Goal: Book appointment/travel/reservation

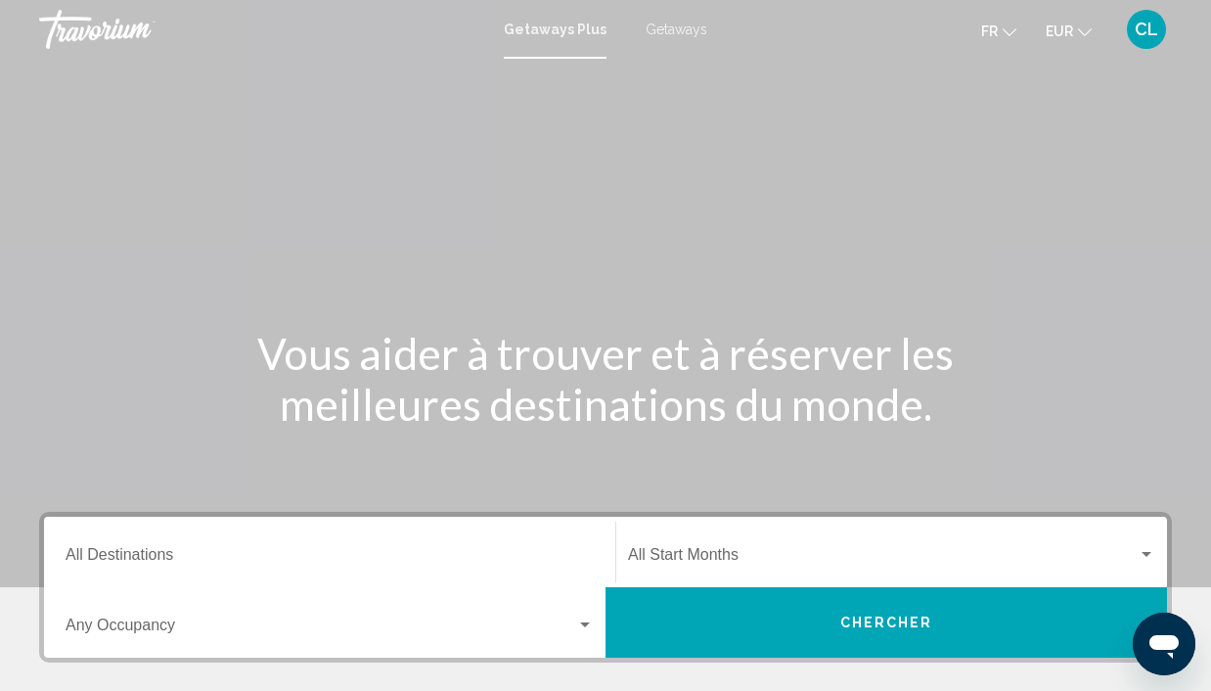
click at [654, 30] on span "Getaways" at bounding box center [677, 30] width 62 height 16
click at [170, 558] on input "Destination All Destinations" at bounding box center [330, 559] width 528 height 18
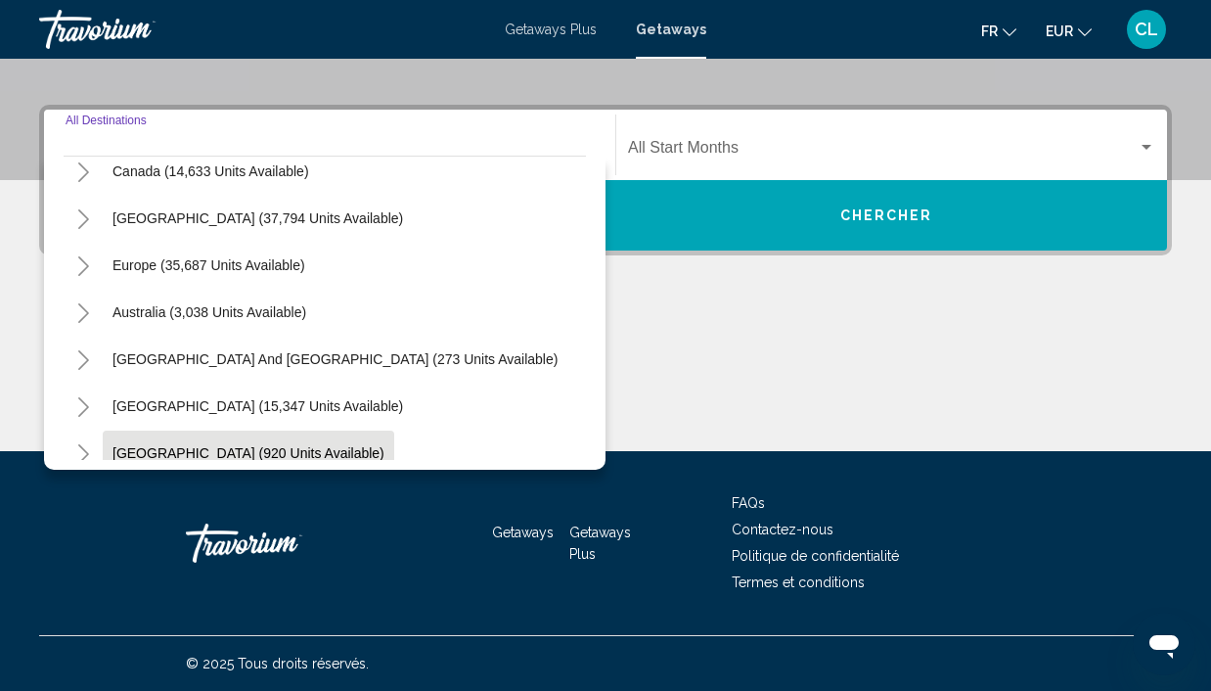
scroll to position [317, 0]
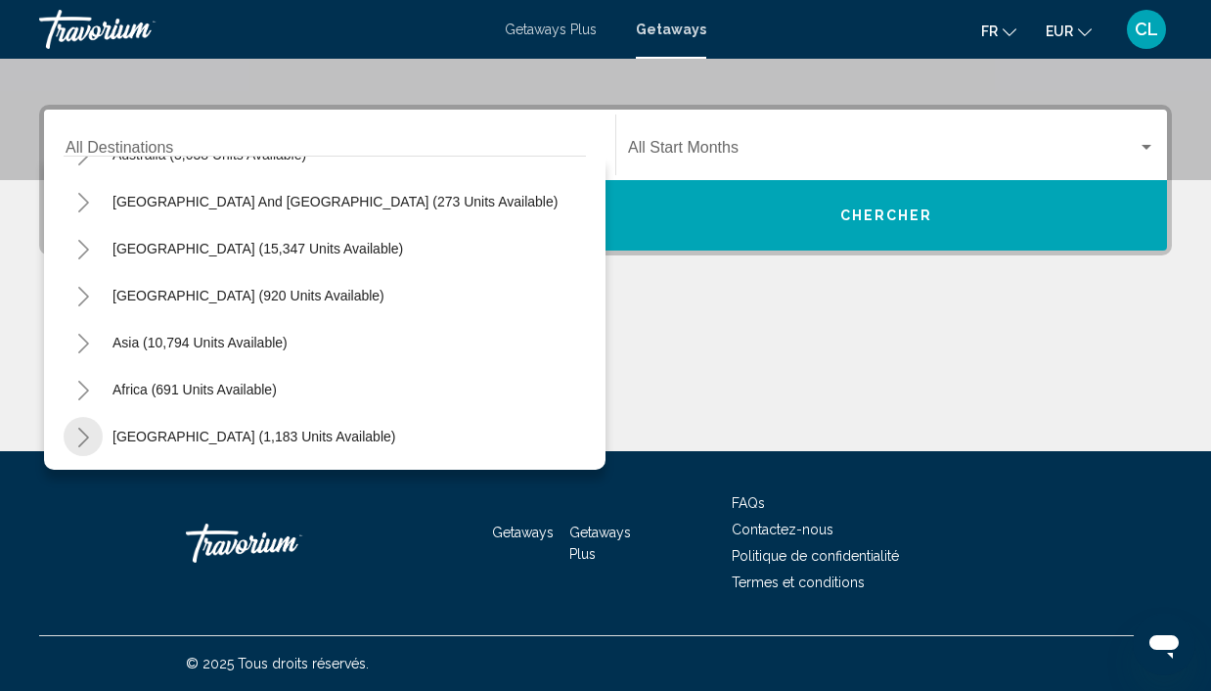
click at [86, 436] on icon "Toggle Middle East (1,183 units available)" at bounding box center [83, 438] width 11 height 20
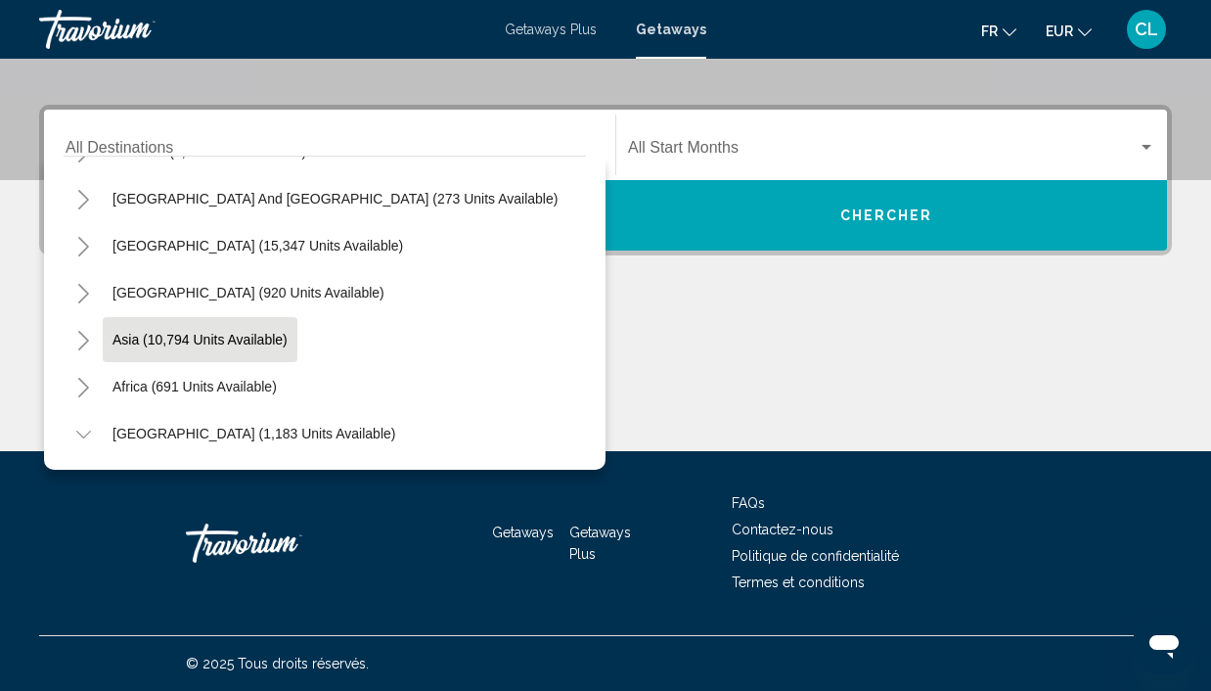
scroll to position [407, 0]
click at [86, 381] on icon "Toggle Africa (691 units available)" at bounding box center [83, 388] width 15 height 20
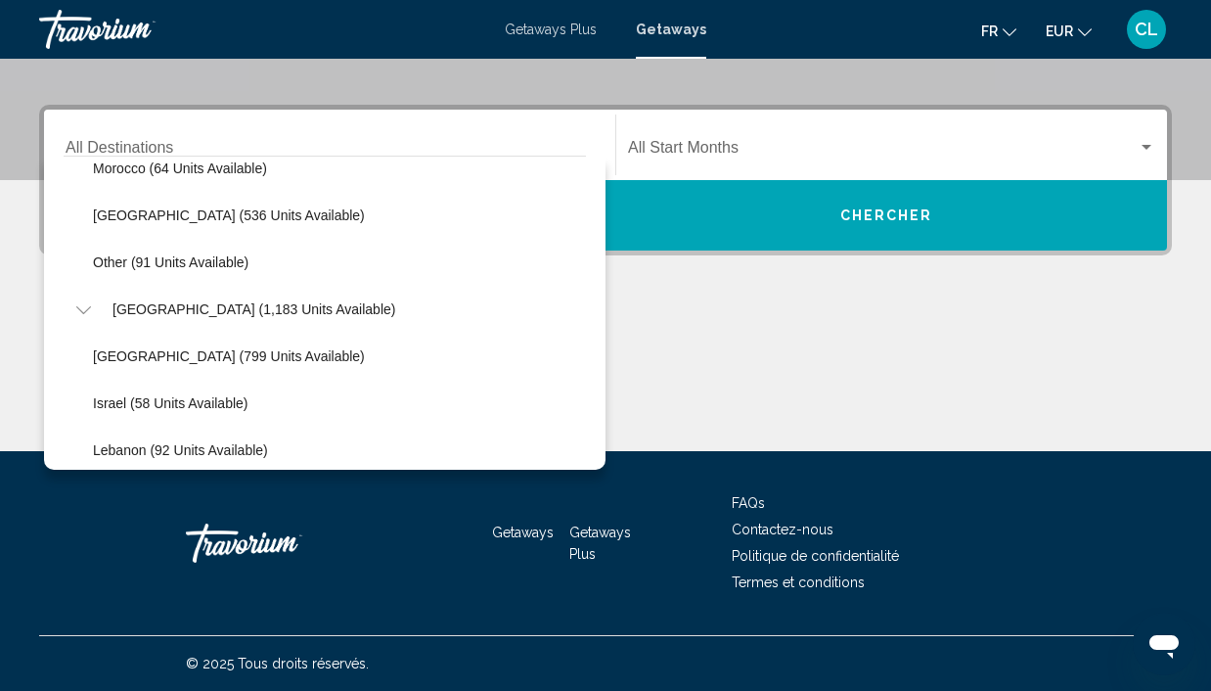
scroll to position [455, 0]
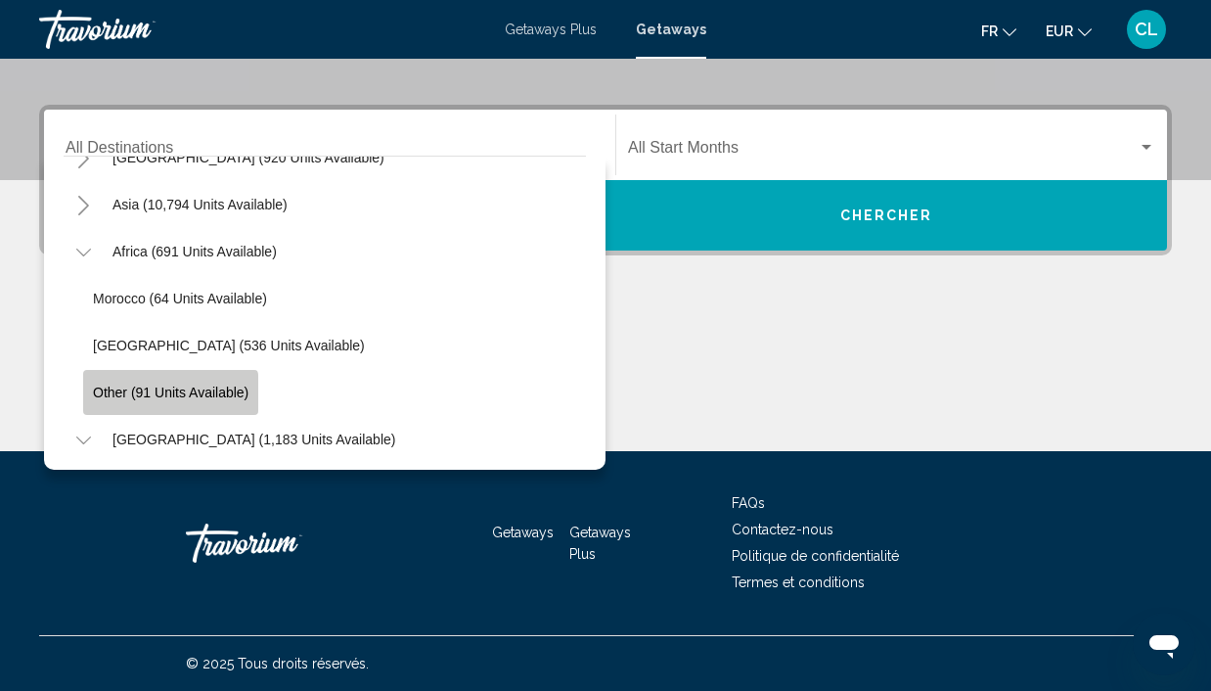
click at [144, 396] on span "Other (91 units available)" at bounding box center [171, 392] width 156 height 16
type input "**********"
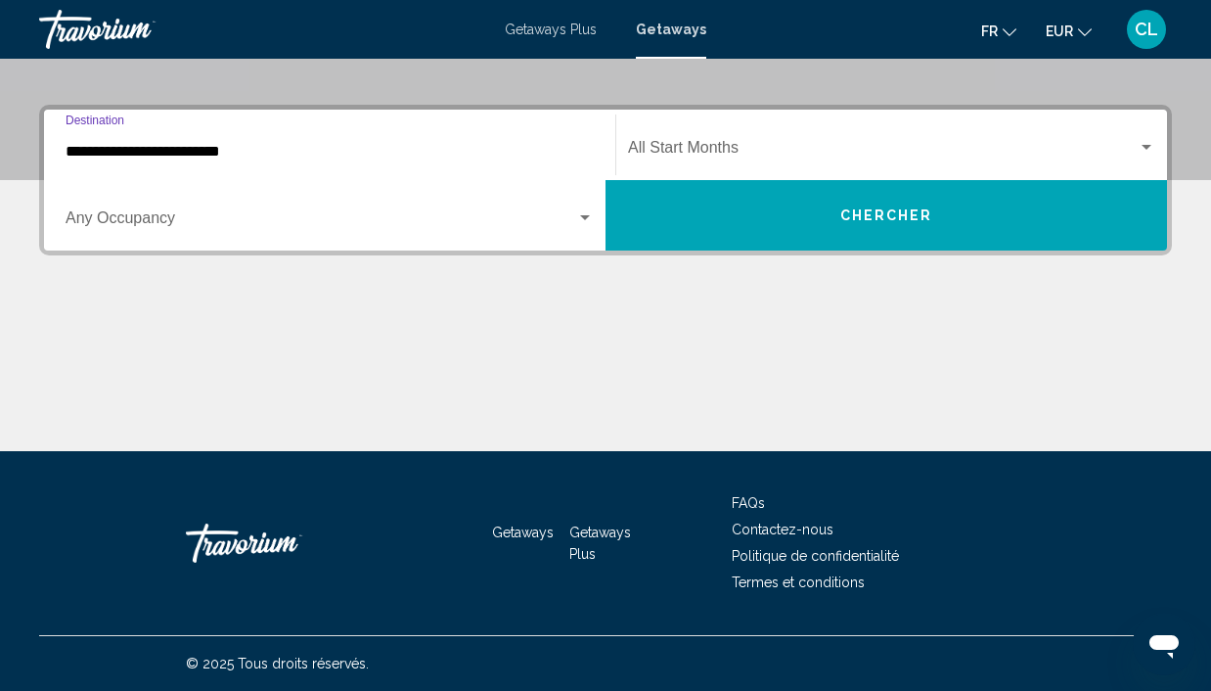
scroll to position [407, 0]
click at [812, 154] on span "Search widget" at bounding box center [883, 152] width 510 height 18
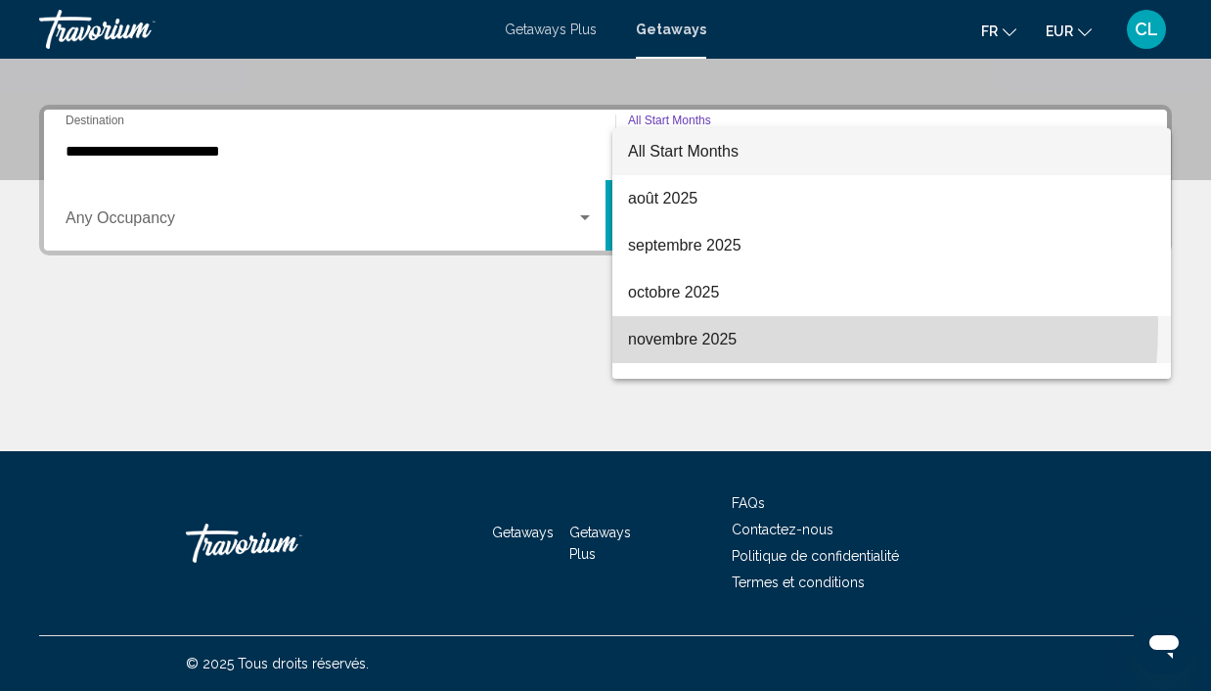
click at [714, 325] on span "novembre 2025" at bounding box center [891, 339] width 527 height 47
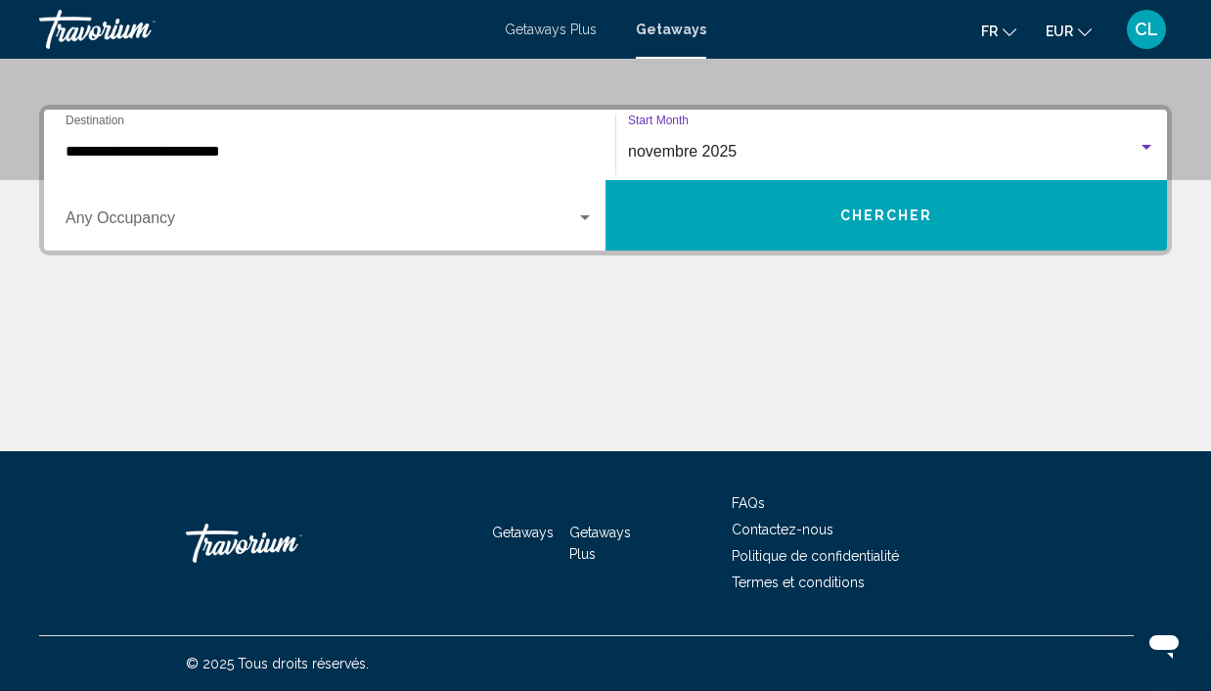
click at [737, 231] on button "Chercher" at bounding box center [887, 215] width 562 height 70
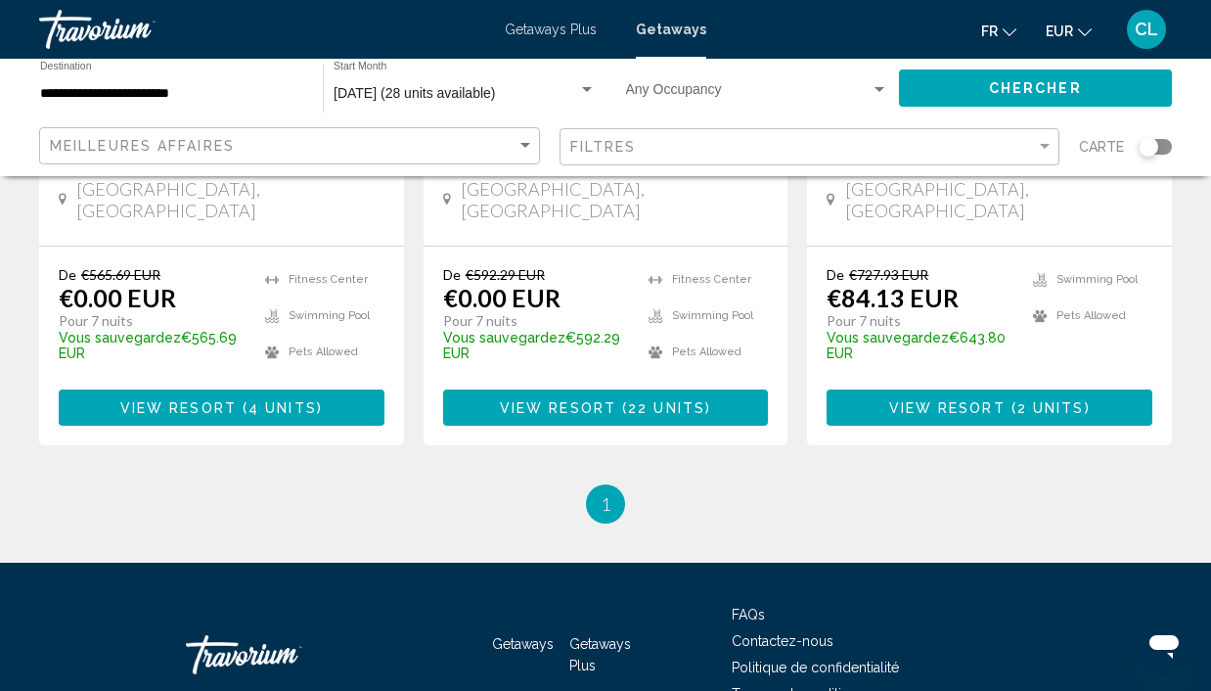
scroll to position [554, 0]
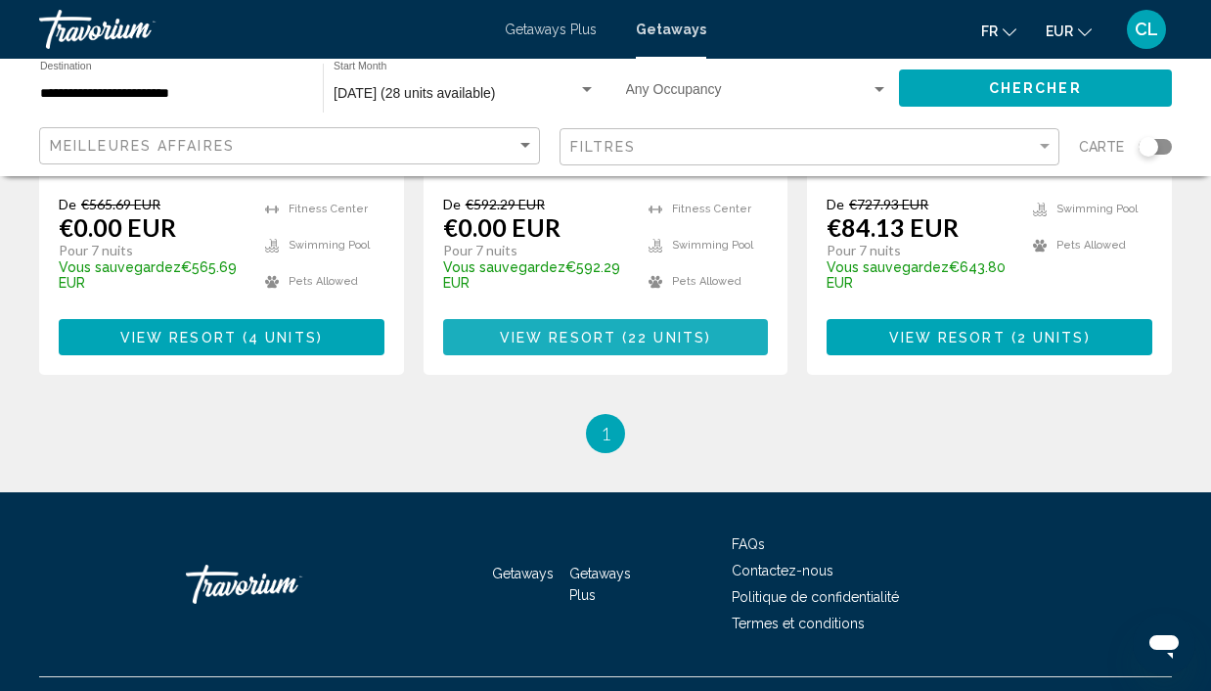
click at [605, 319] on button "View Resort ( 22 units )" at bounding box center [606, 337] width 326 height 36
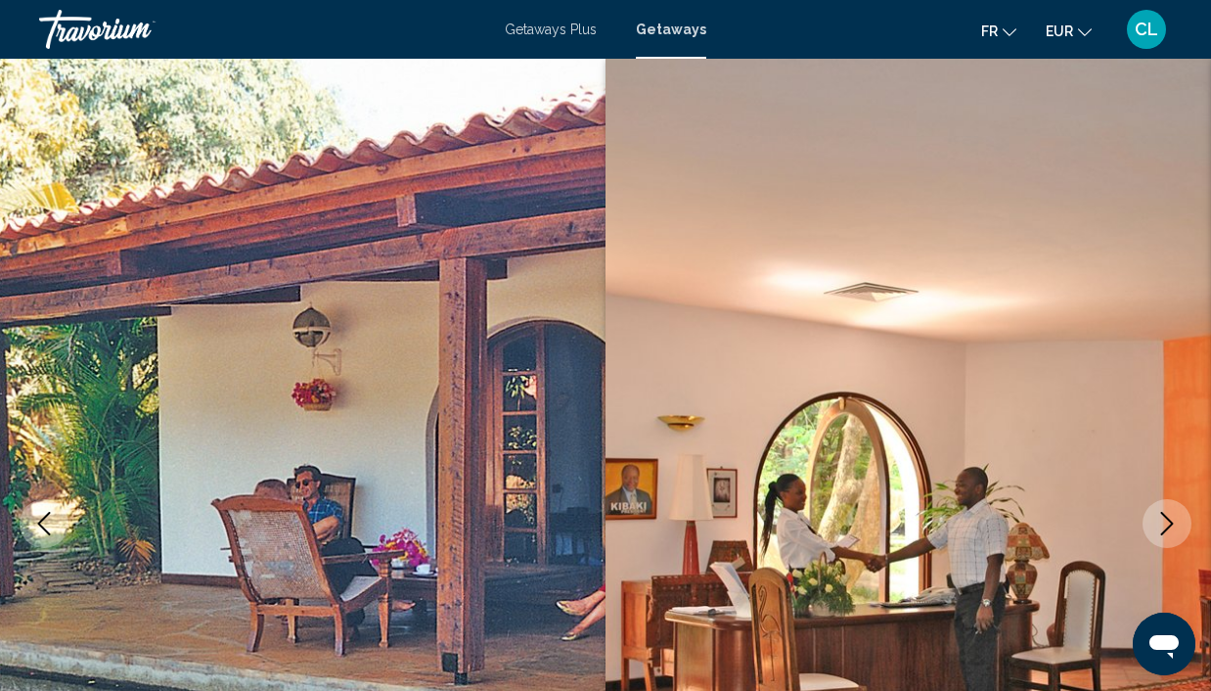
click at [1159, 521] on icon "Next image" at bounding box center [1166, 523] width 23 height 23
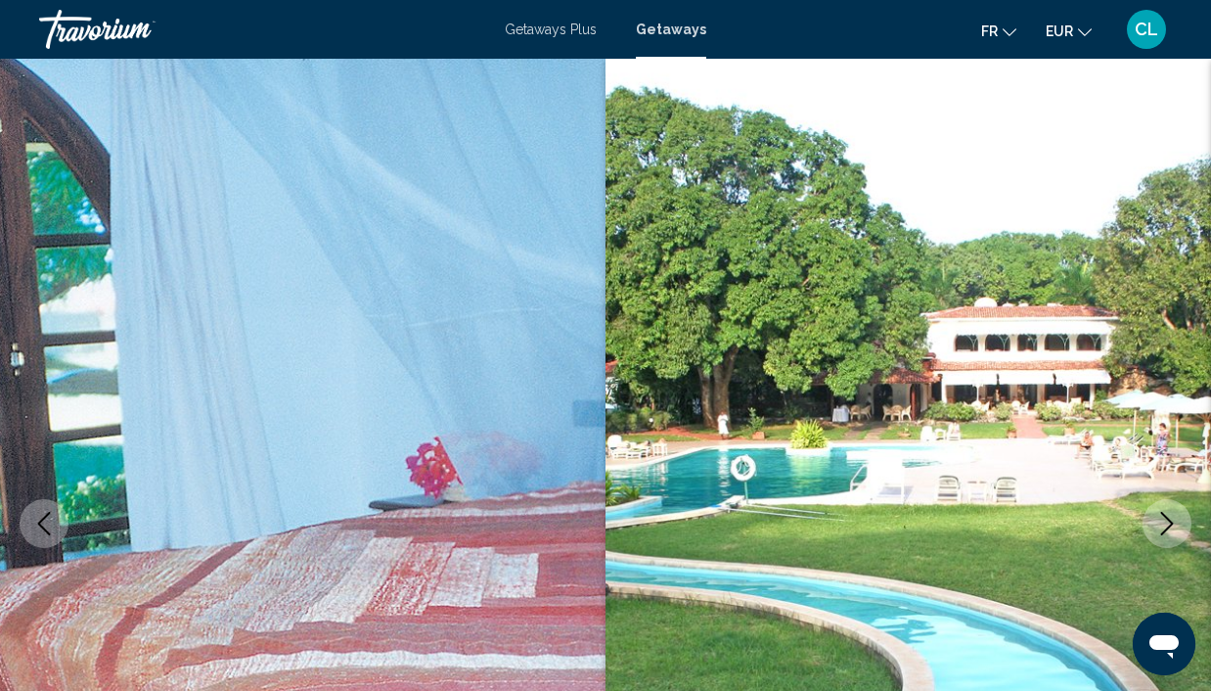
click at [1159, 521] on icon "Next image" at bounding box center [1166, 523] width 23 height 23
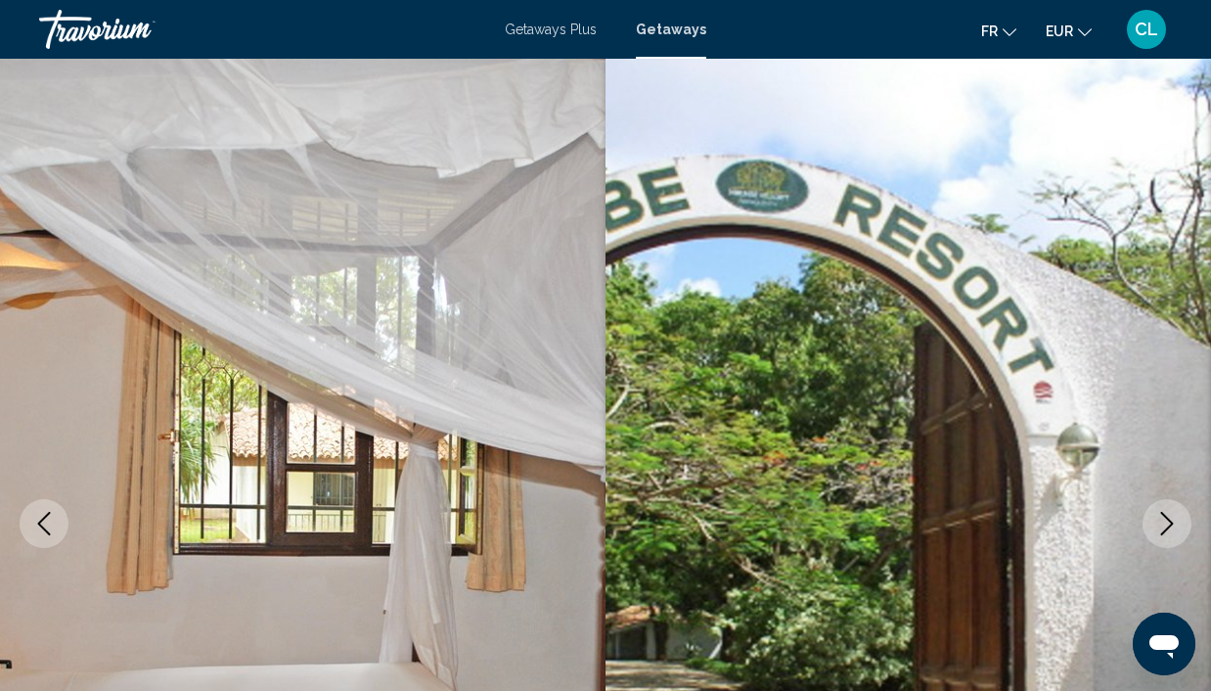
click at [1159, 521] on icon "Next image" at bounding box center [1166, 523] width 23 height 23
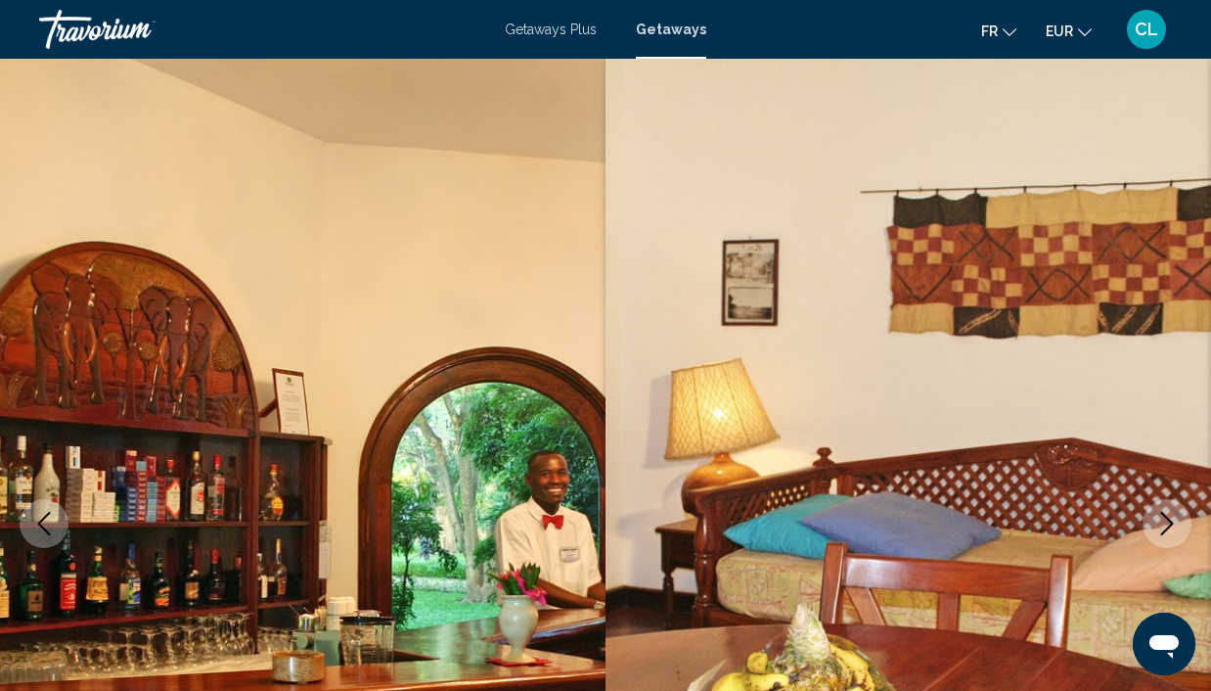
click at [1159, 521] on icon "Next image" at bounding box center [1166, 523] width 23 height 23
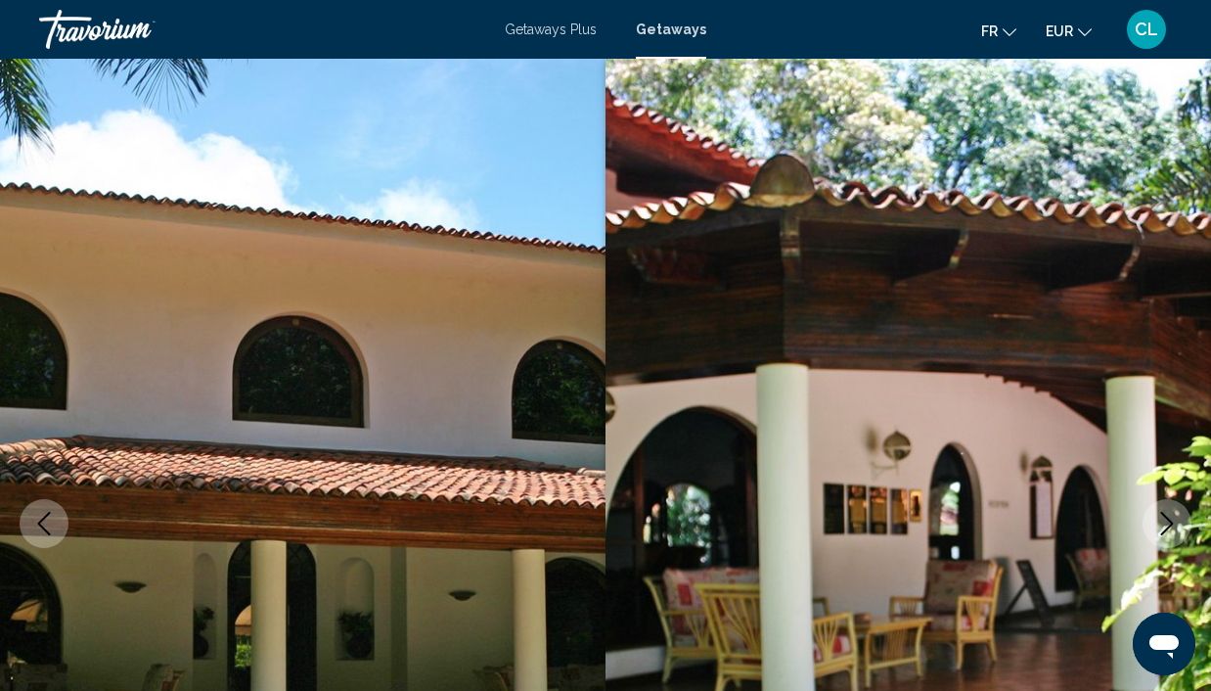
click at [1159, 521] on icon "Next image" at bounding box center [1166, 523] width 23 height 23
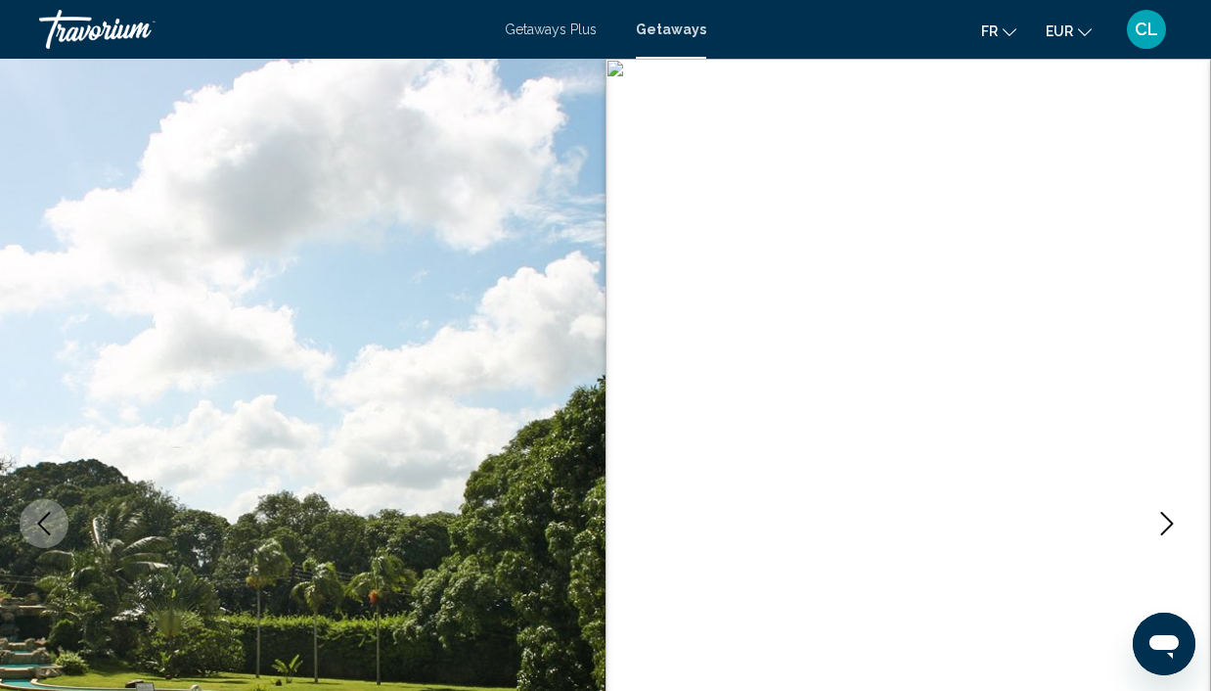
click at [1159, 521] on icon "Next image" at bounding box center [1166, 523] width 23 height 23
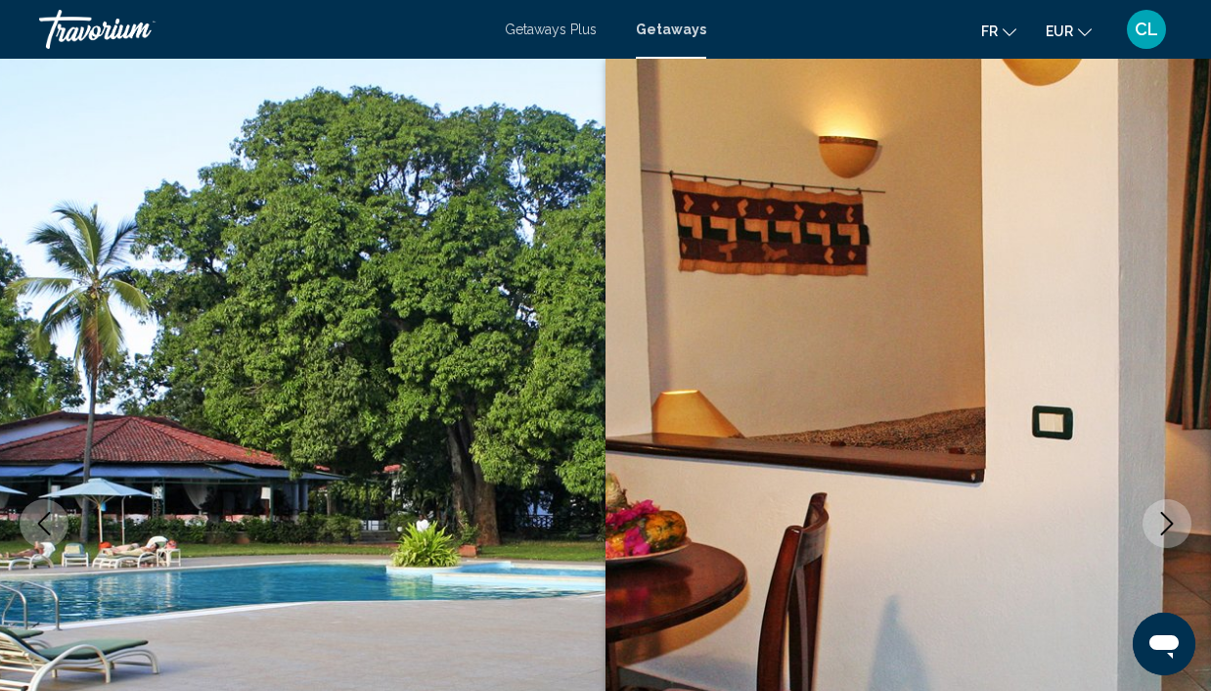
click at [1159, 521] on icon "Next image" at bounding box center [1166, 523] width 23 height 23
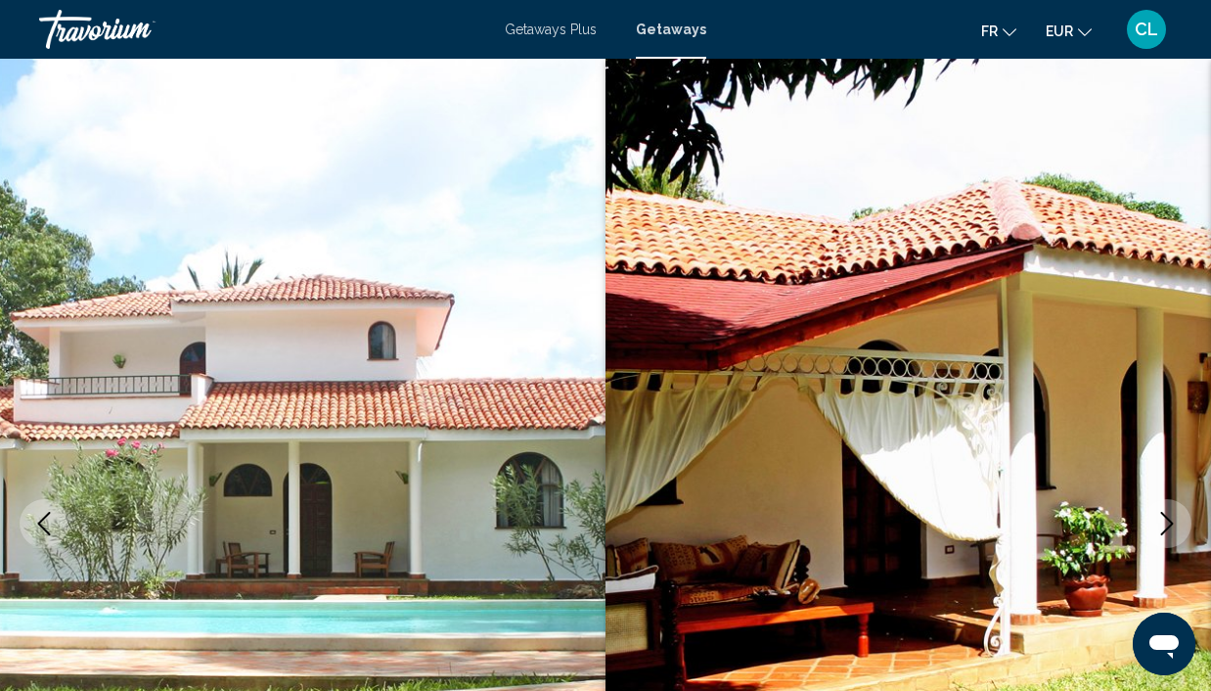
click at [1159, 521] on icon "Next image" at bounding box center [1166, 523] width 23 height 23
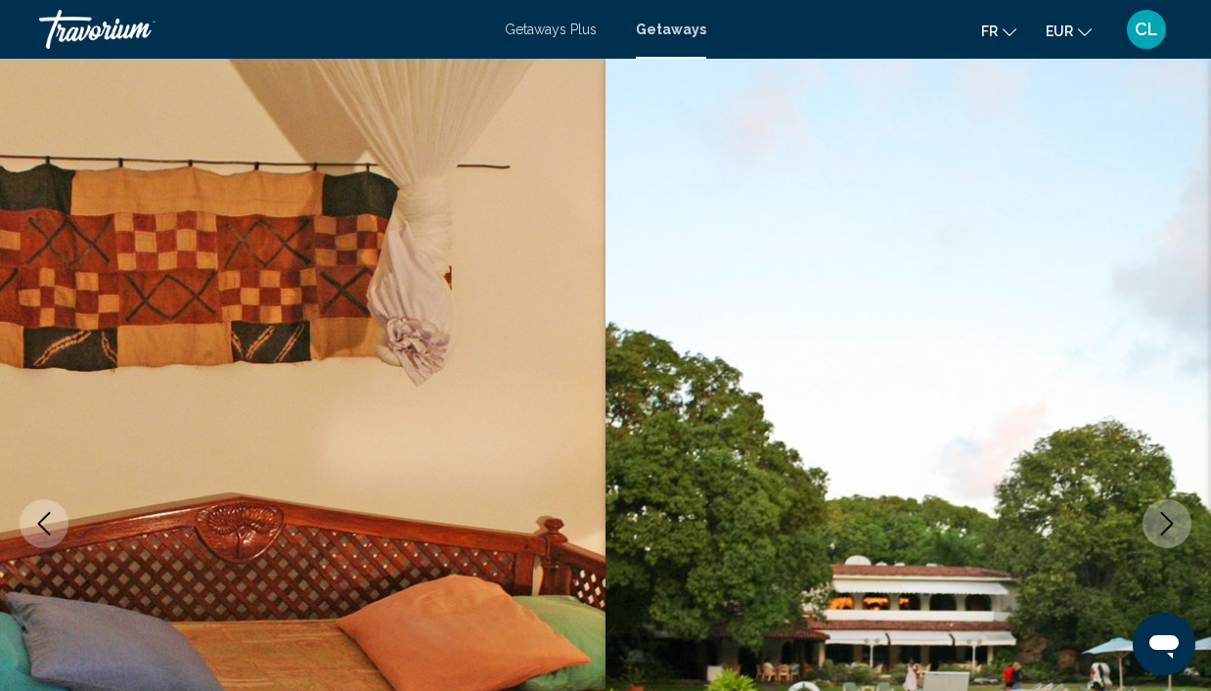
click at [1159, 521] on icon "Next image" at bounding box center [1166, 523] width 23 height 23
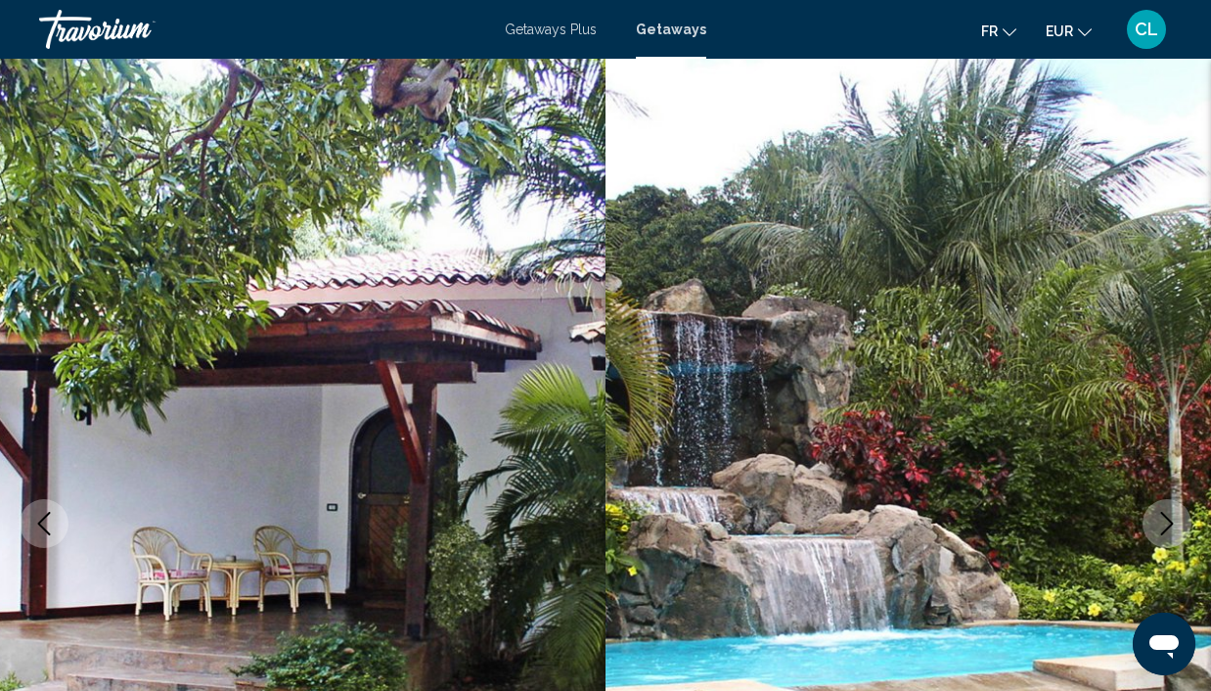
click at [1159, 521] on icon "Next image" at bounding box center [1166, 523] width 23 height 23
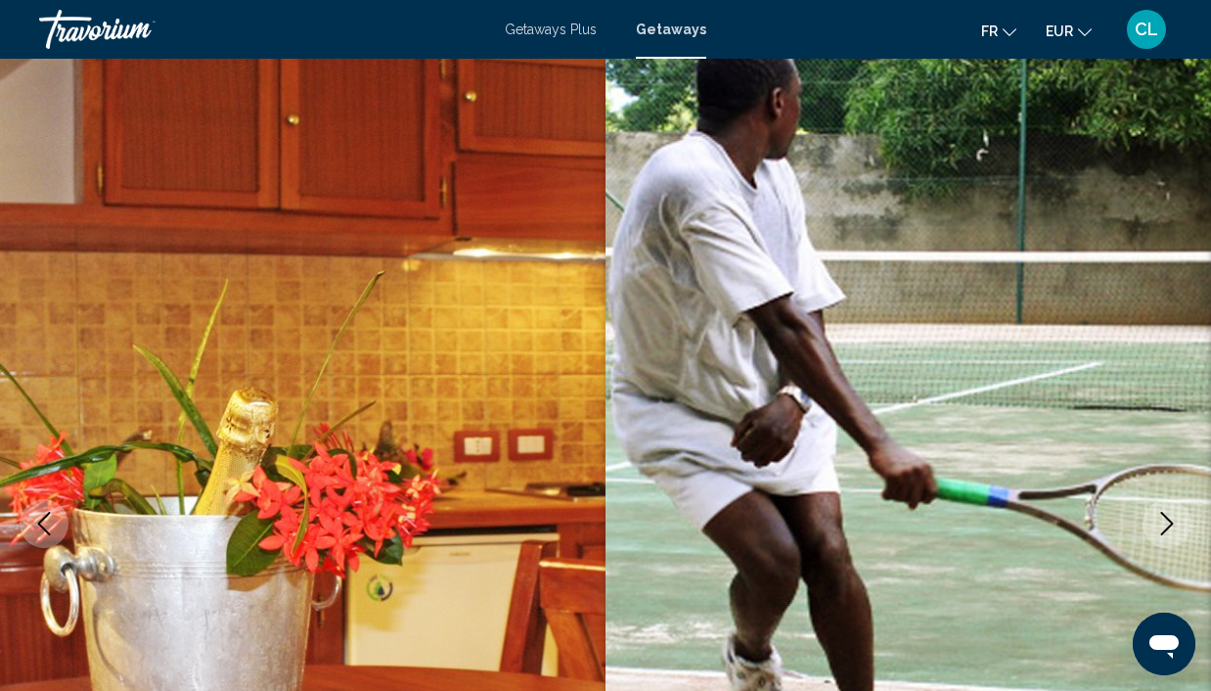
click at [1159, 521] on icon "Next image" at bounding box center [1166, 523] width 23 height 23
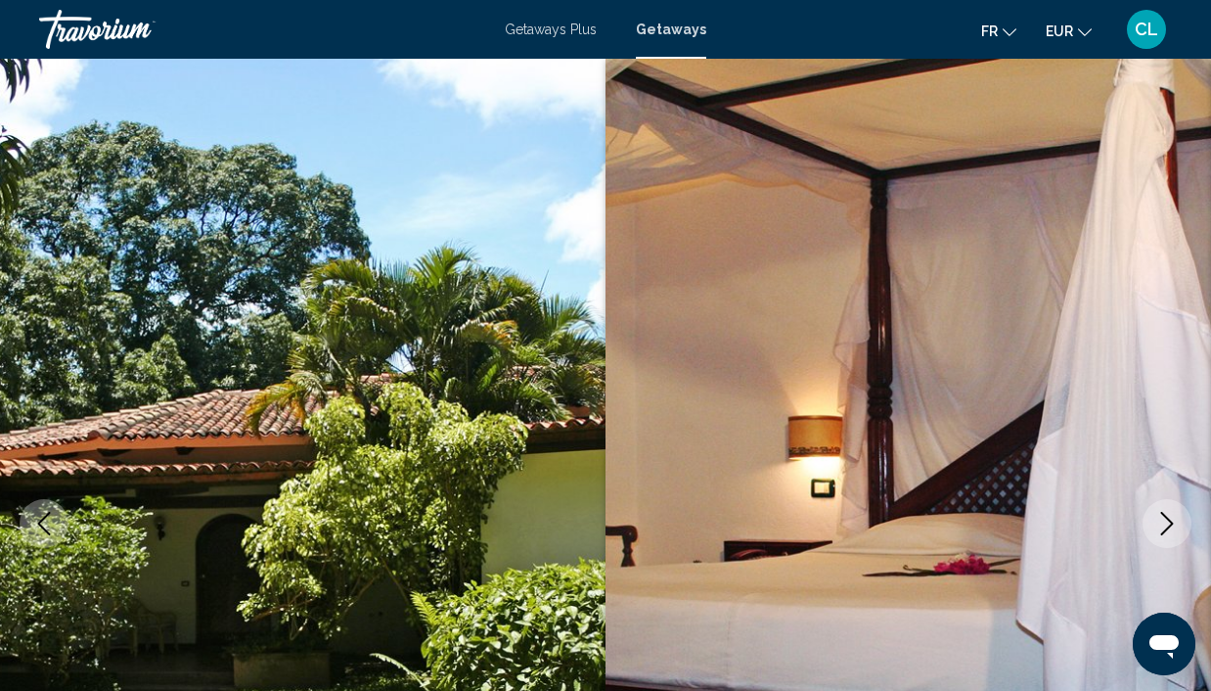
click at [1159, 521] on icon "Next image" at bounding box center [1166, 523] width 23 height 23
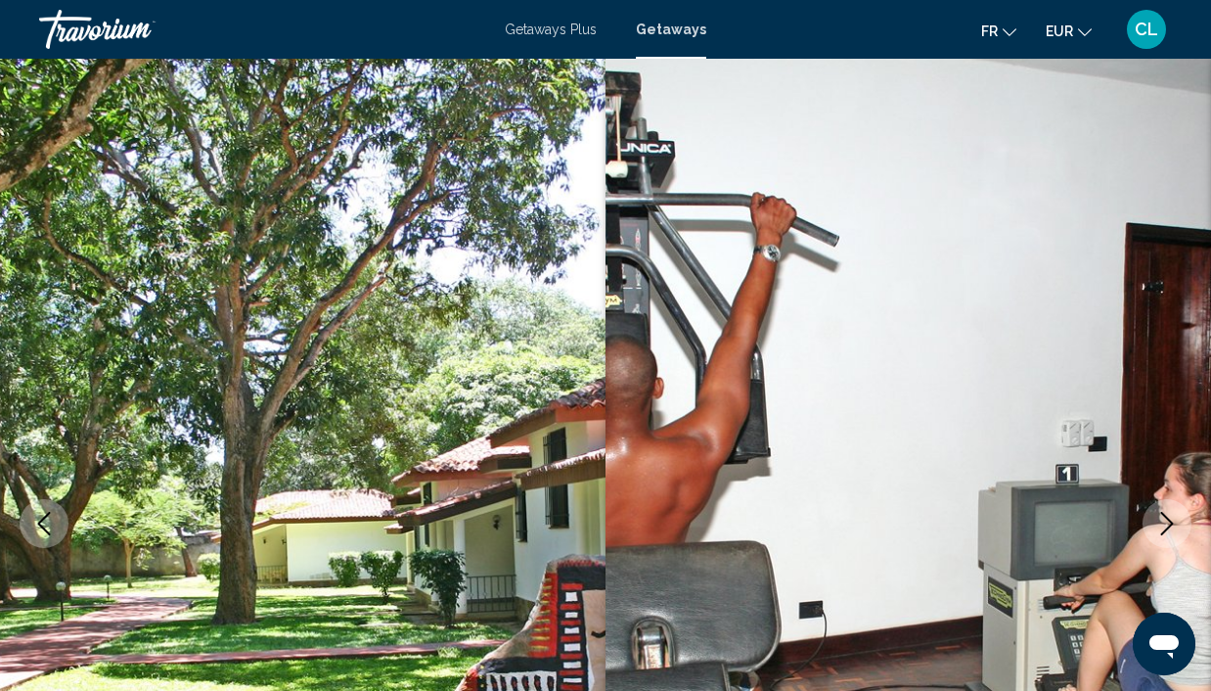
click at [1159, 521] on icon "Next image" at bounding box center [1166, 523] width 23 height 23
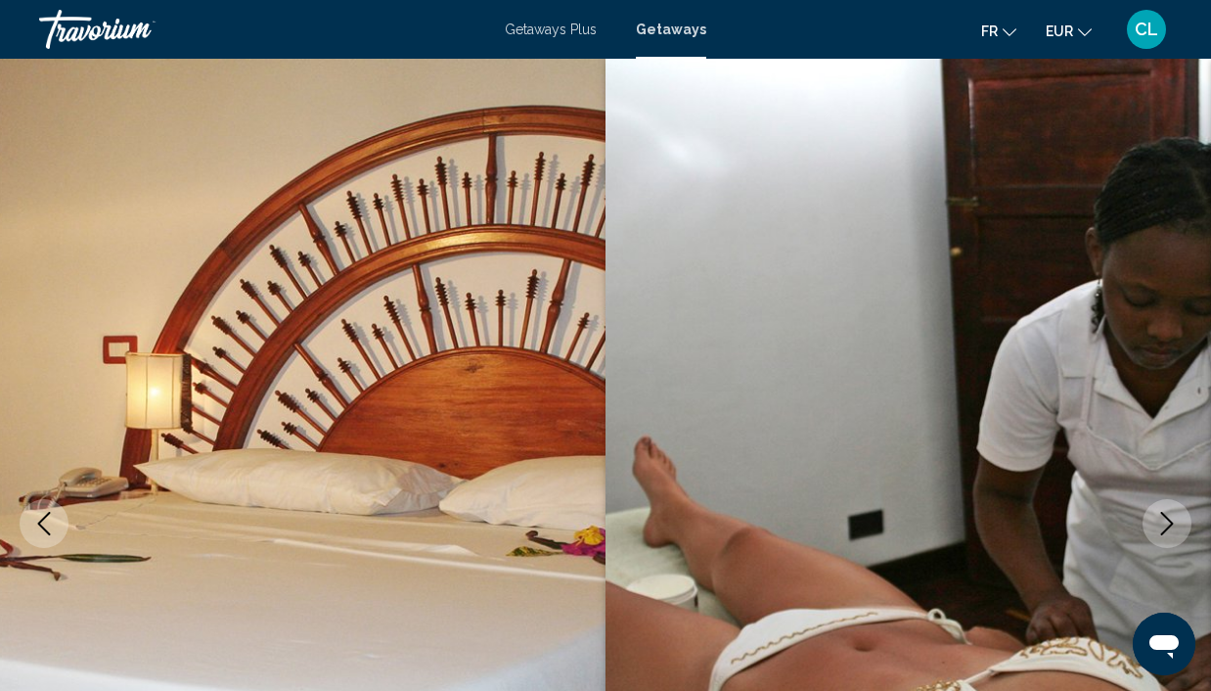
click at [1159, 521] on icon "Next image" at bounding box center [1166, 523] width 23 height 23
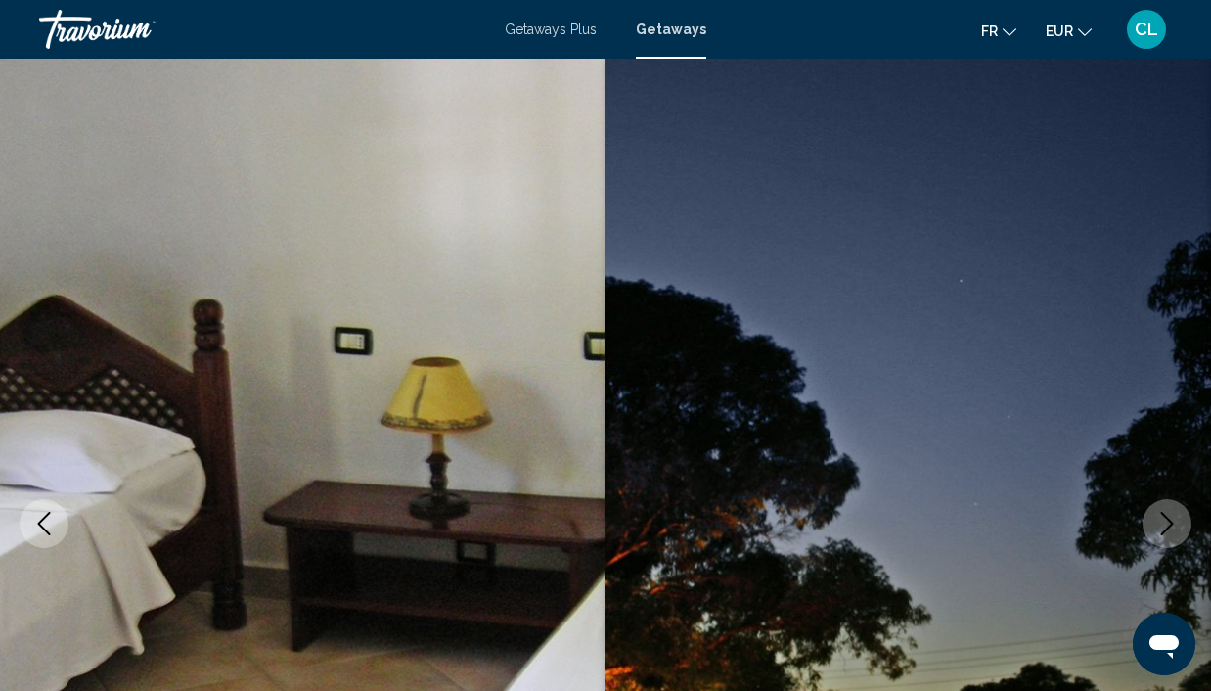
click at [1159, 521] on icon "Next image" at bounding box center [1166, 523] width 23 height 23
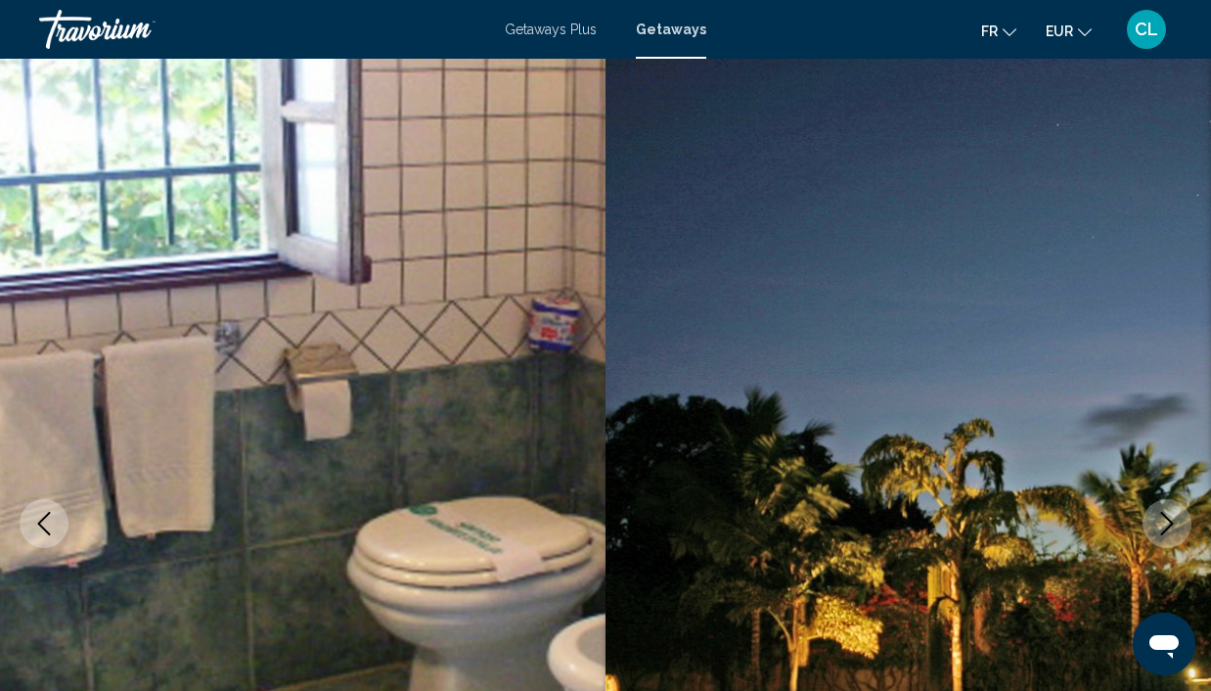
click at [1161, 521] on icon "Next image" at bounding box center [1166, 523] width 23 height 23
